Goal: Entertainment & Leisure: Consume media (video, audio)

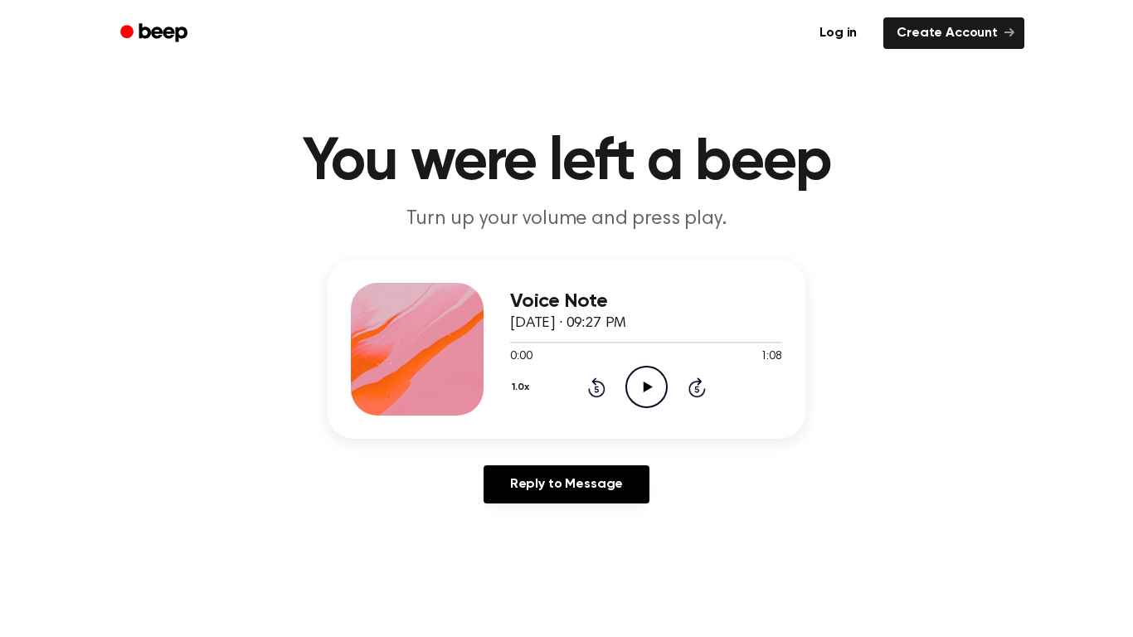
click at [936, 125] on main "You were left a beep Turn up your volume and press play. Voice Note [DATE] · 09…" at bounding box center [566, 511] width 1133 height 1023
click at [649, 386] on icon at bounding box center [647, 387] width 9 height 11
click at [638, 382] on icon "Play Audio" at bounding box center [646, 387] width 42 height 42
click at [636, 383] on icon "Play Audio" at bounding box center [646, 387] width 42 height 42
click at [650, 382] on icon "Play Audio" at bounding box center [646, 387] width 42 height 42
